Goal: Find specific page/section: Find specific page/section

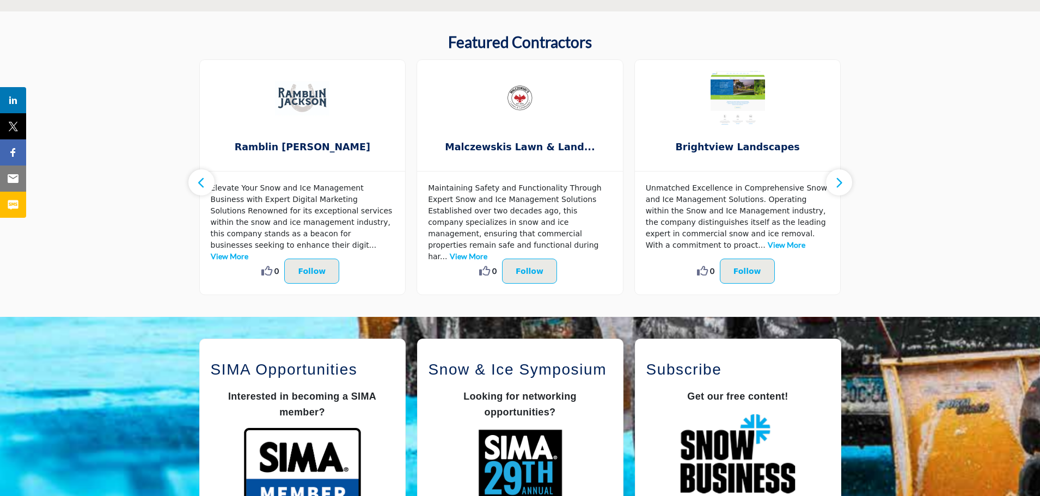
scroll to position [581, 0]
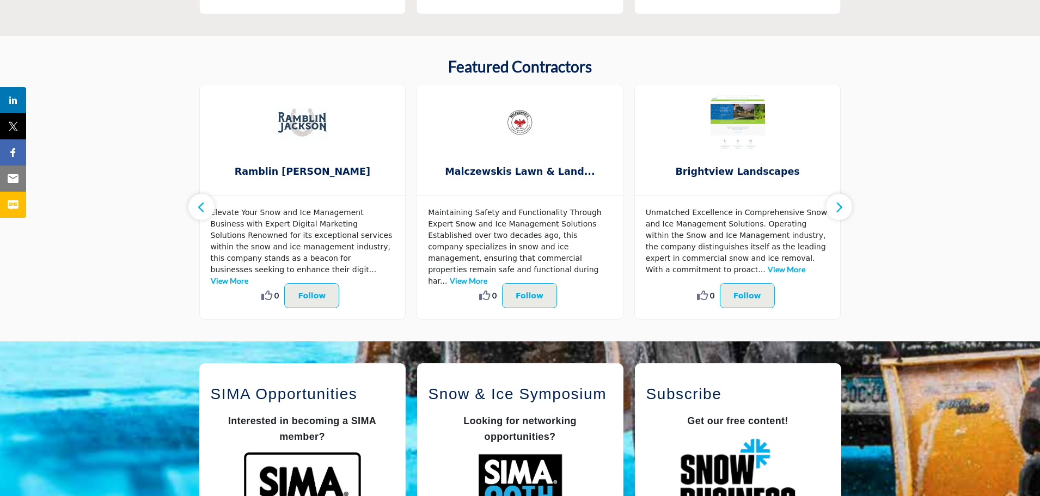
click at [841, 205] on icon "button" at bounding box center [839, 207] width 9 height 14
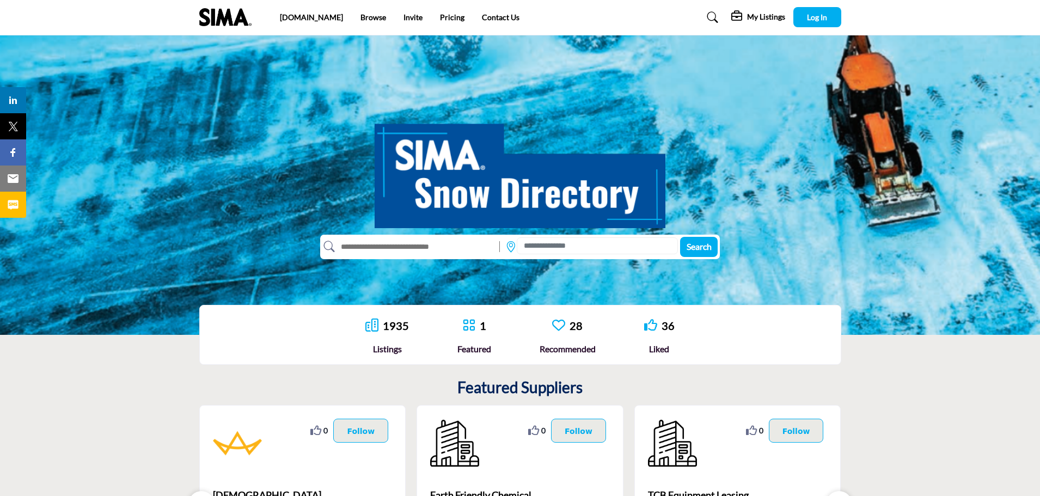
scroll to position [0, 0]
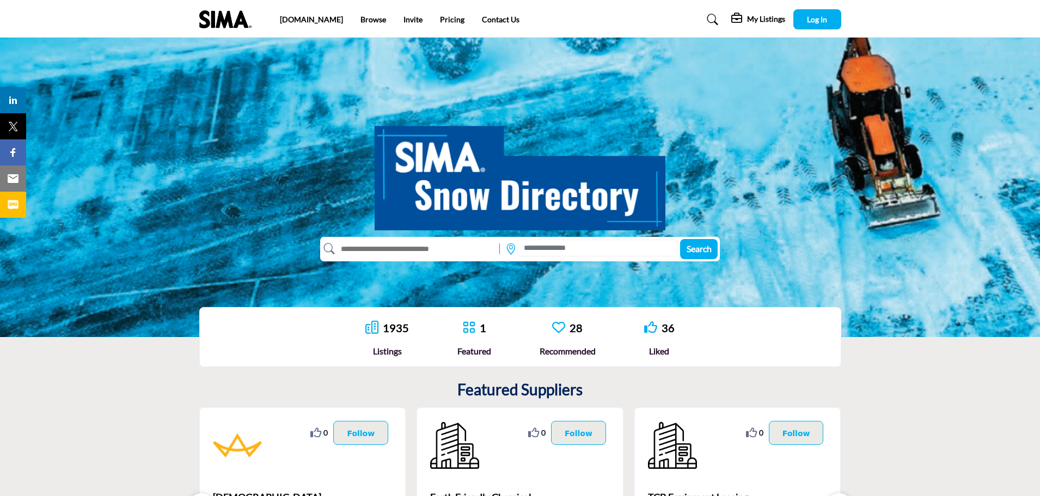
click at [211, 16] on img at bounding box center [228, 19] width 58 height 18
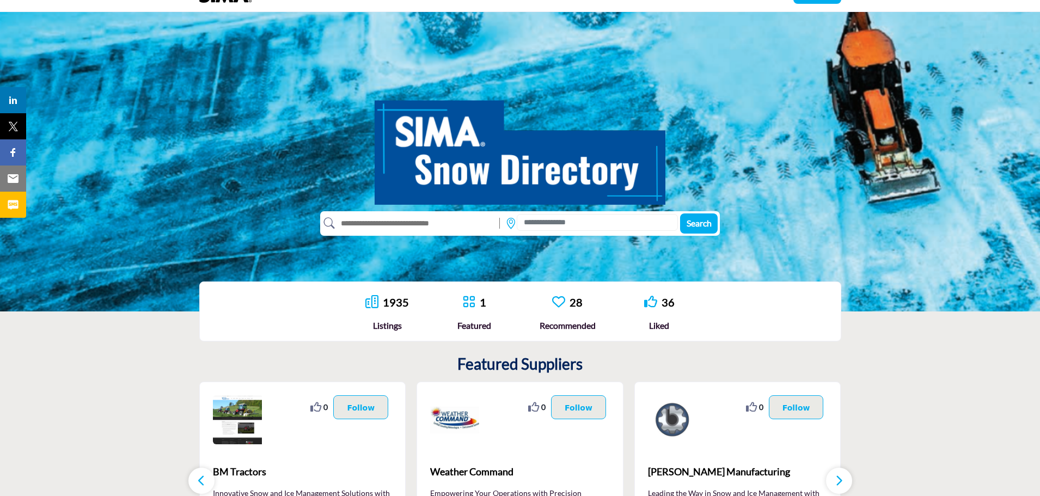
scroll to position [36, 0]
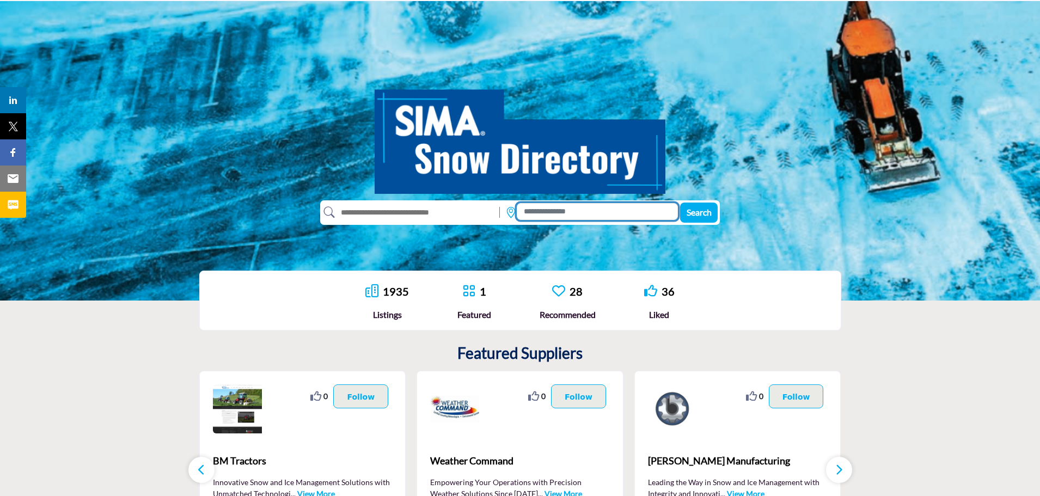
click at [548, 209] on input at bounding box center [597, 211] width 161 height 17
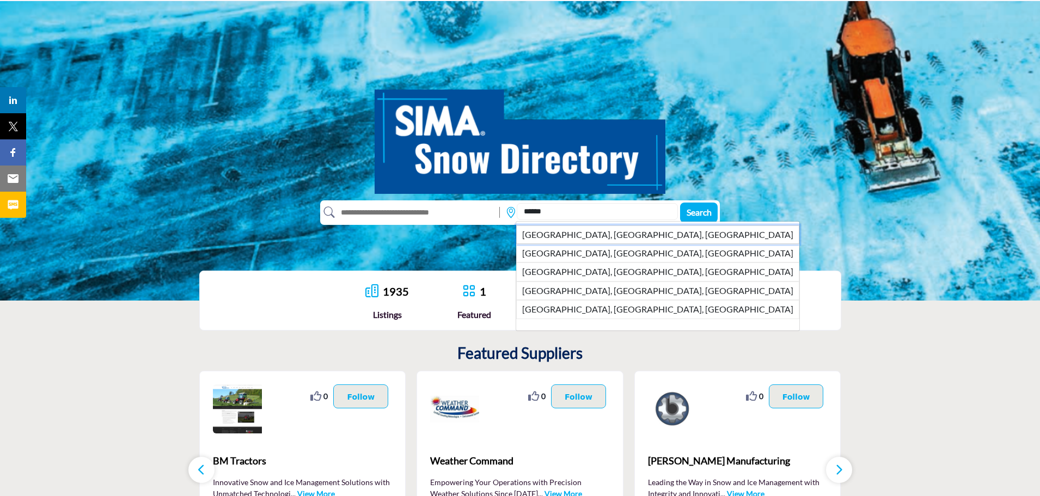
click at [581, 234] on li "Rockville, MD, USA" at bounding box center [657, 234] width 283 height 19
type input "**********"
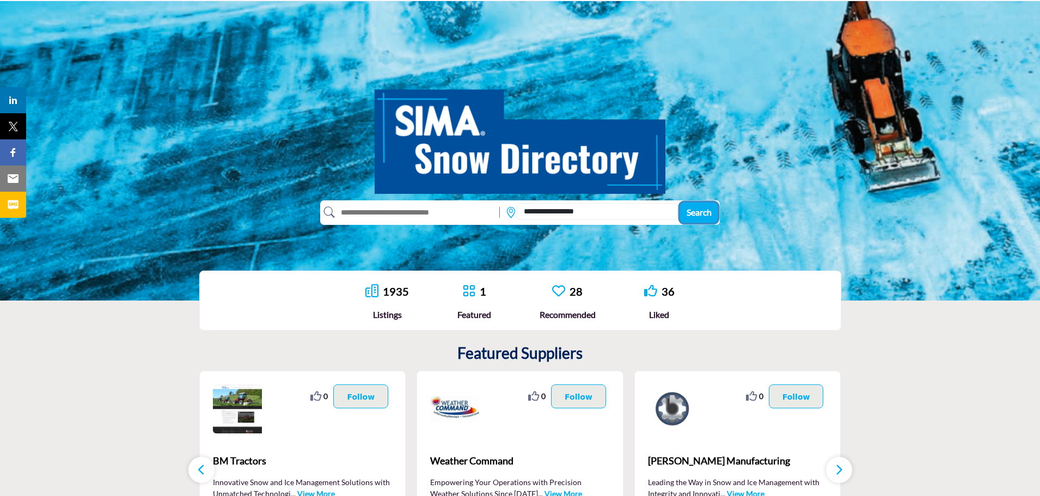
click at [704, 210] on span "Search" at bounding box center [699, 212] width 25 height 10
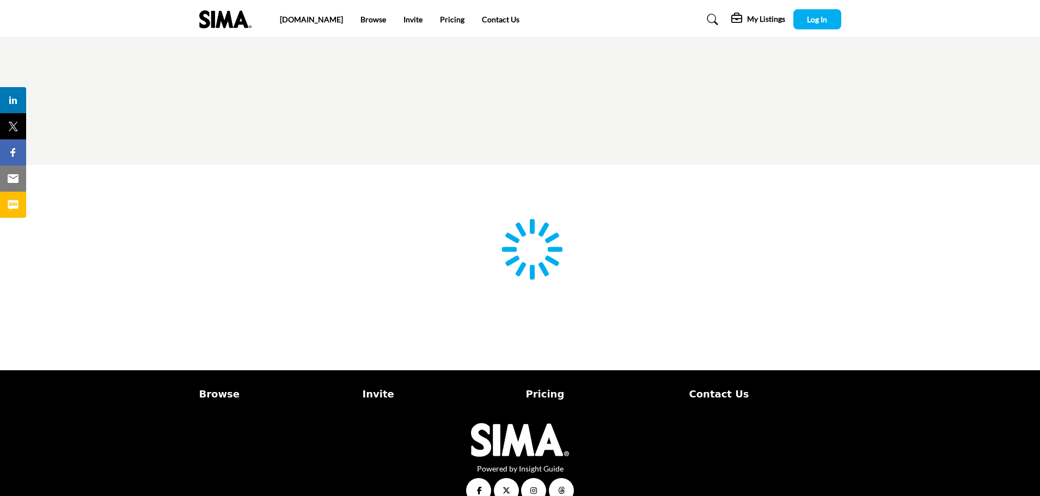
type input "**********"
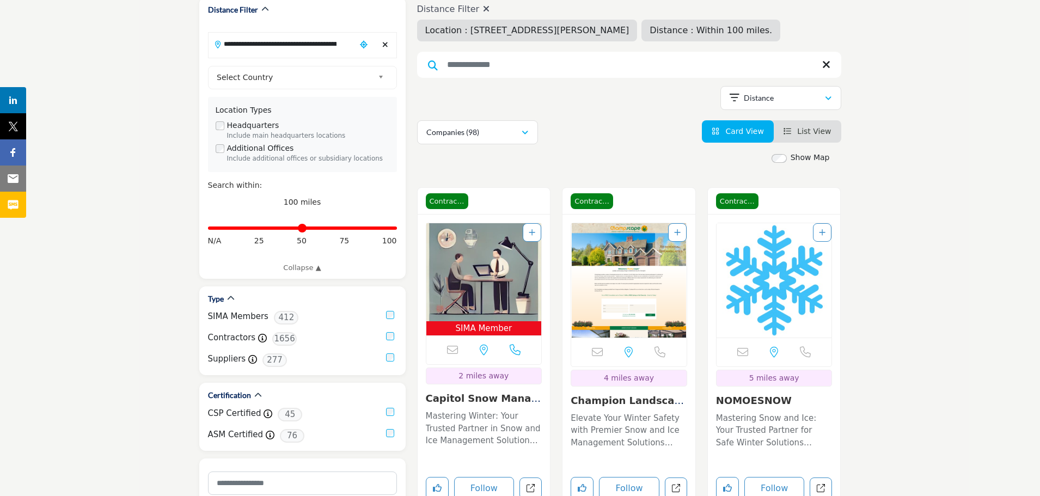
scroll to position [181, 0]
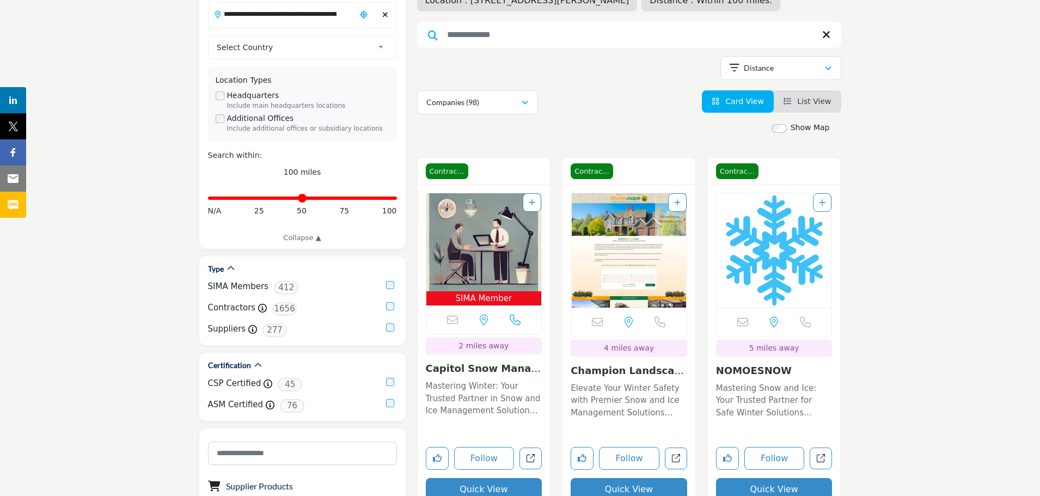
click at [523, 363] on link "Capitol Snow Managem..." at bounding box center [483, 374] width 115 height 23
click at [505, 370] on link "Capitol Snow Managem..." at bounding box center [483, 374] width 115 height 23
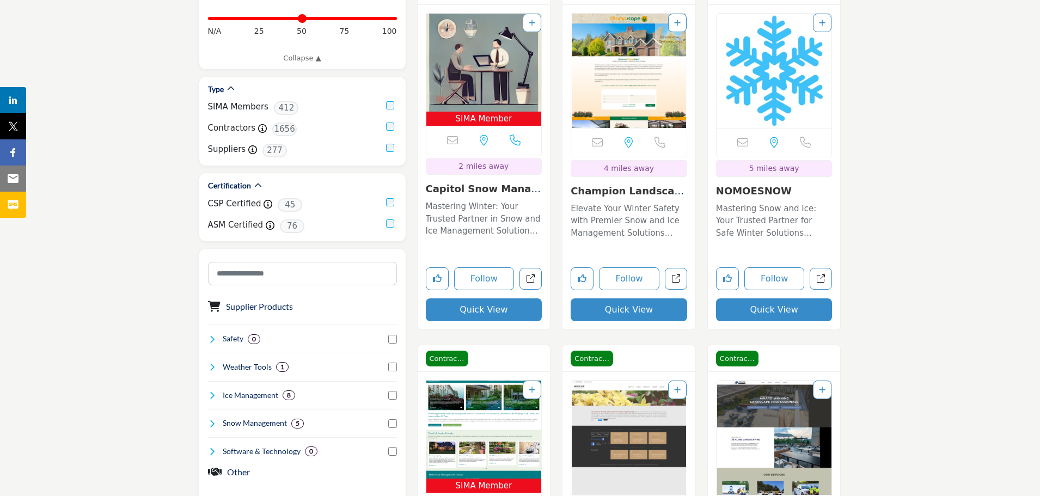
scroll to position [363, 0]
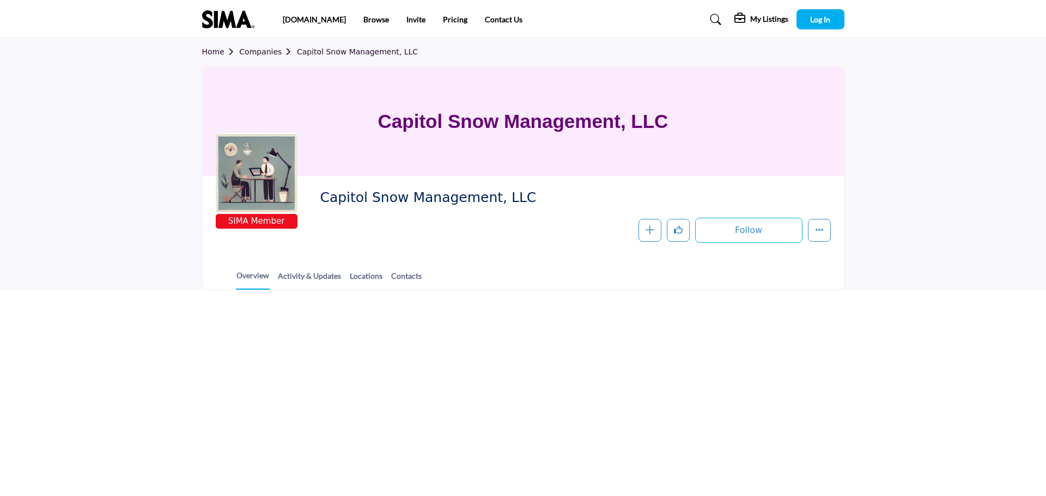
click at [485, 308] on html "sima.org Browse Invite Pricing Contact Us" at bounding box center [523, 248] width 1046 height 496
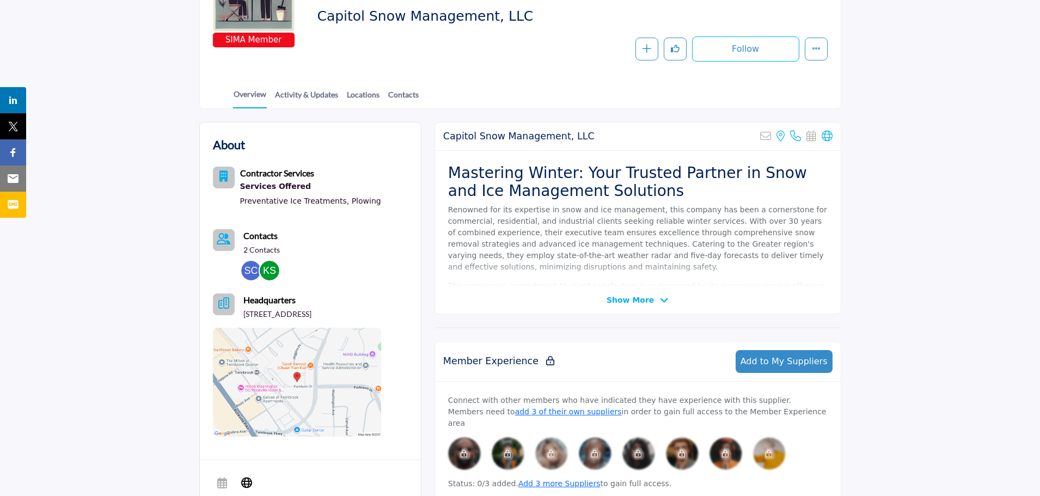
scroll to position [145, 0]
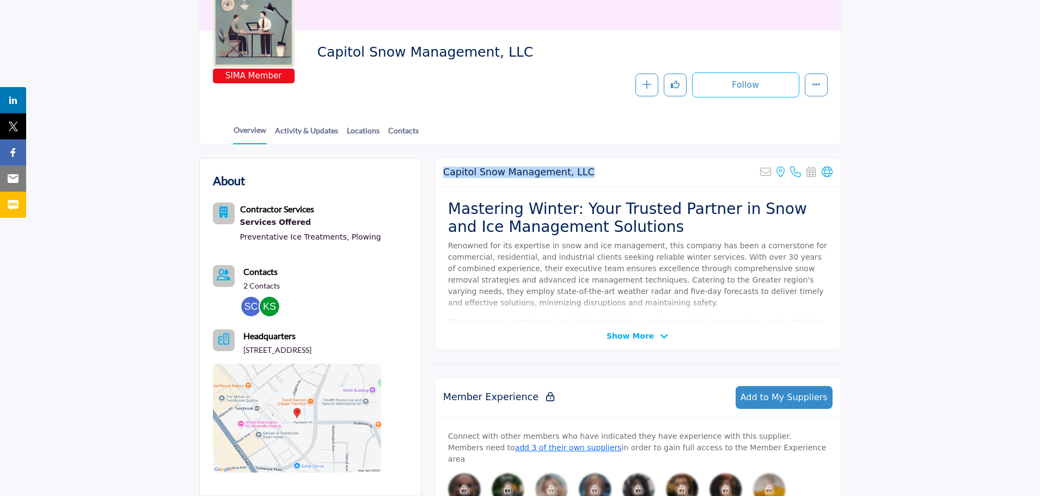
drag, startPoint x: 579, startPoint y: 172, endPoint x: 442, endPoint y: 174, distance: 137.8
click at [442, 174] on div "Capitol Snow Management, LLC Sorry, but this listing is on a subscription plan …" at bounding box center [638, 172] width 406 height 28
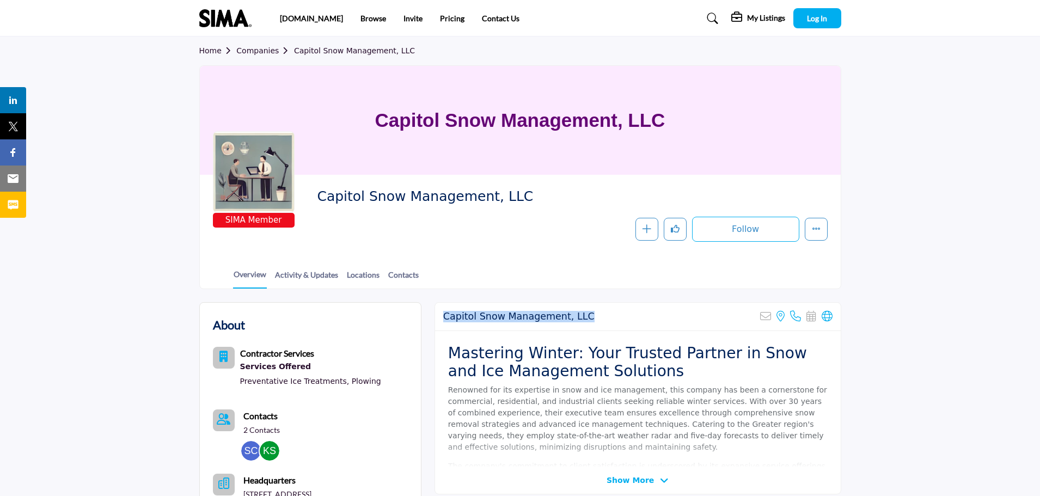
scroll to position [0, 0]
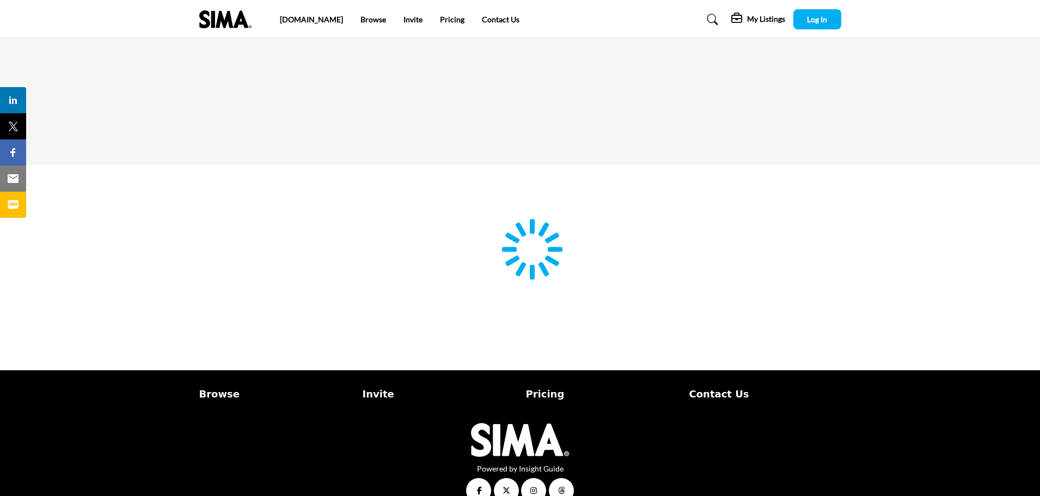
type input "**********"
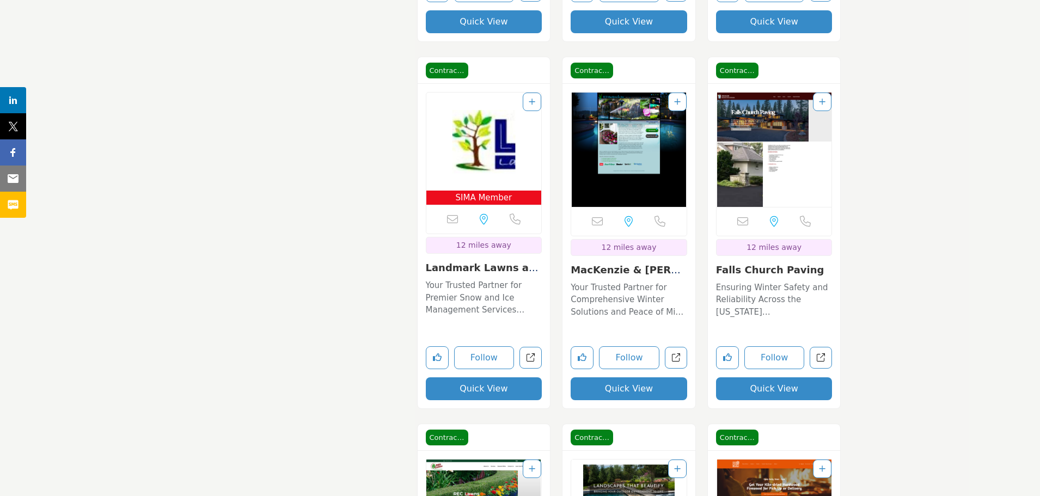
scroll to position [1380, 0]
